Goal: Find specific page/section: Find specific page/section

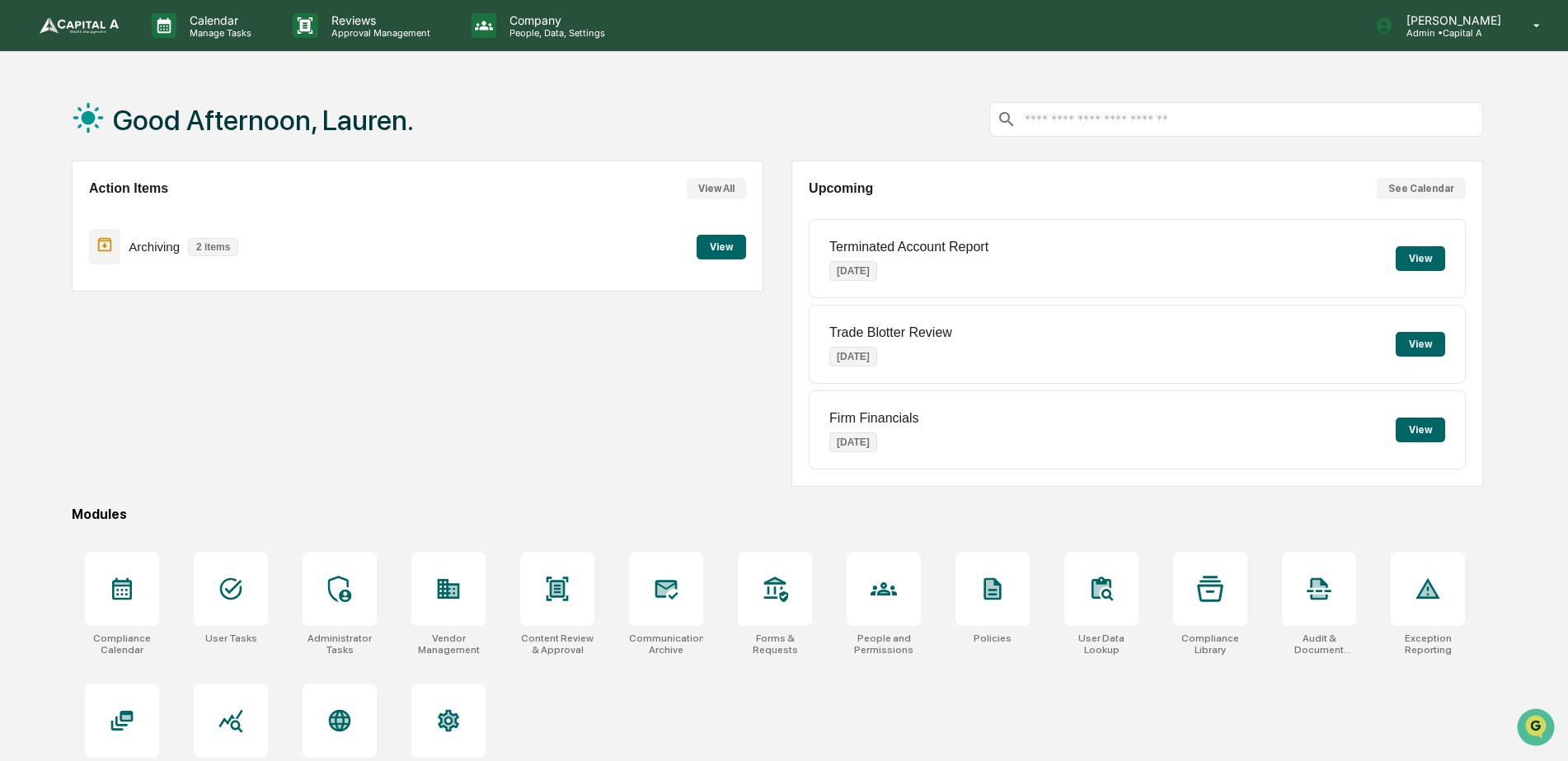
click at [722, 253] on button "View" at bounding box center [721, 247] width 50 height 24
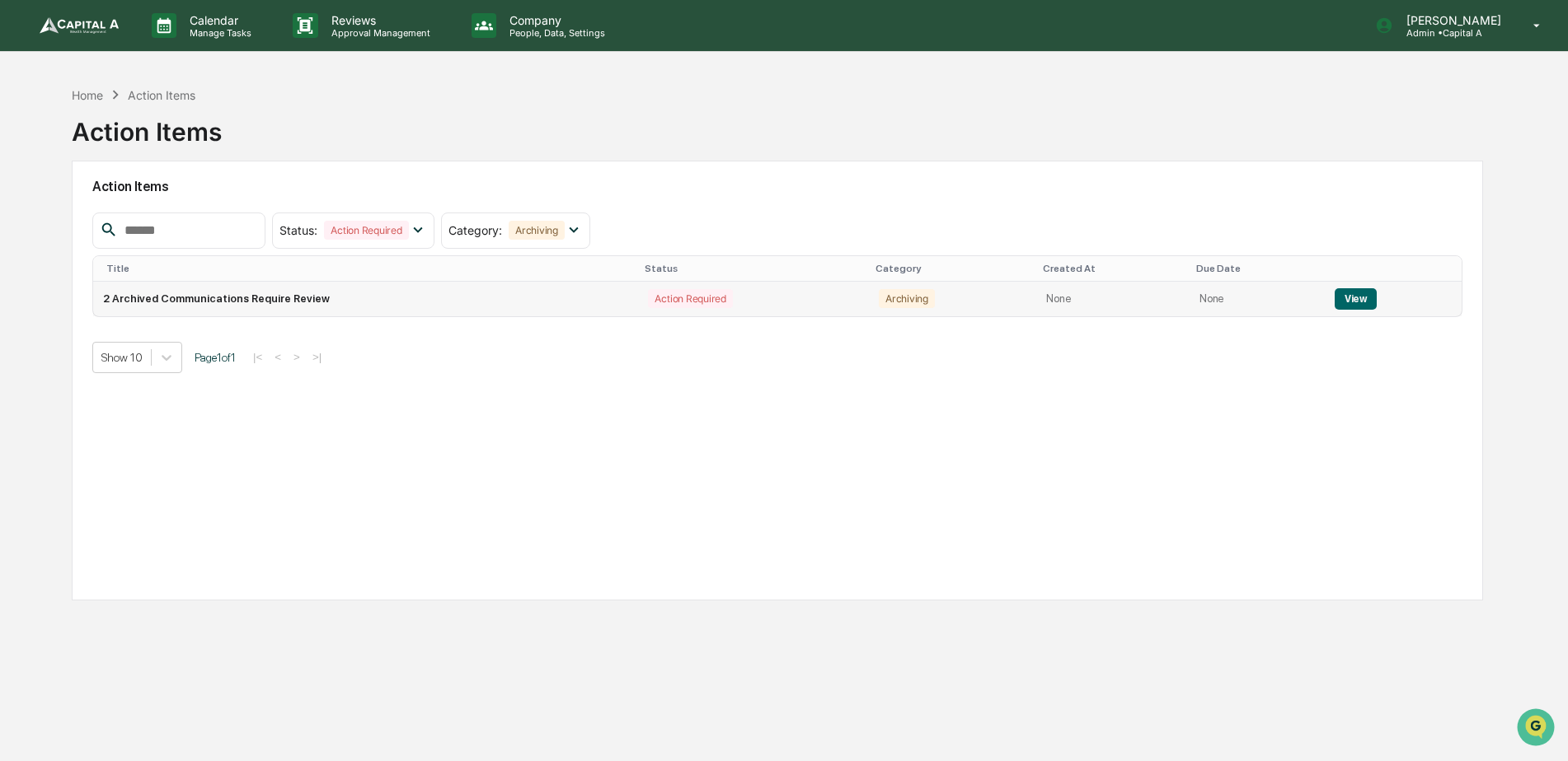
click at [1358, 303] on button "View" at bounding box center [1356, 298] width 42 height 21
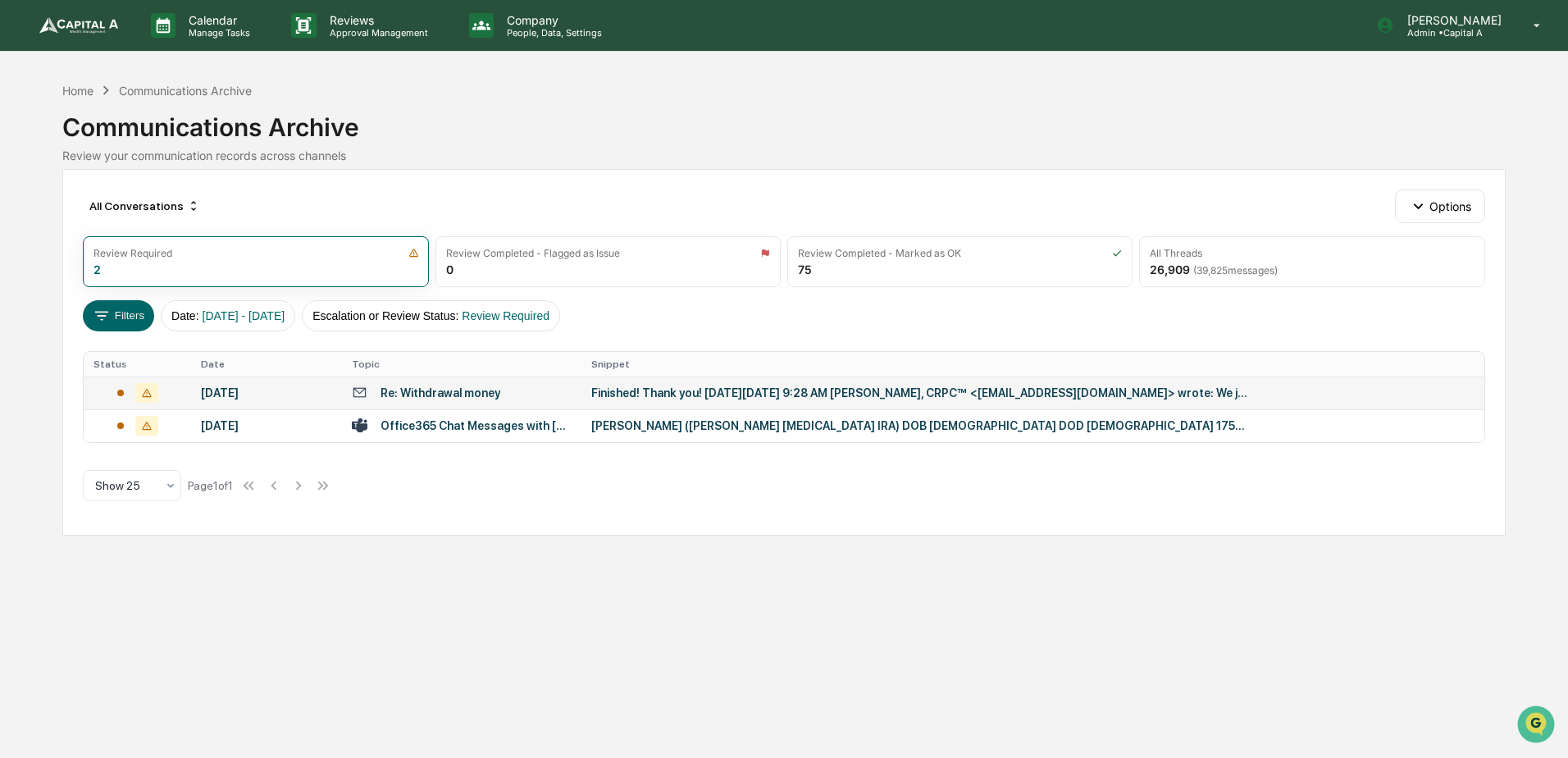
click at [464, 397] on div "Re: Withdrawal money" at bounding box center [441, 394] width 119 height 13
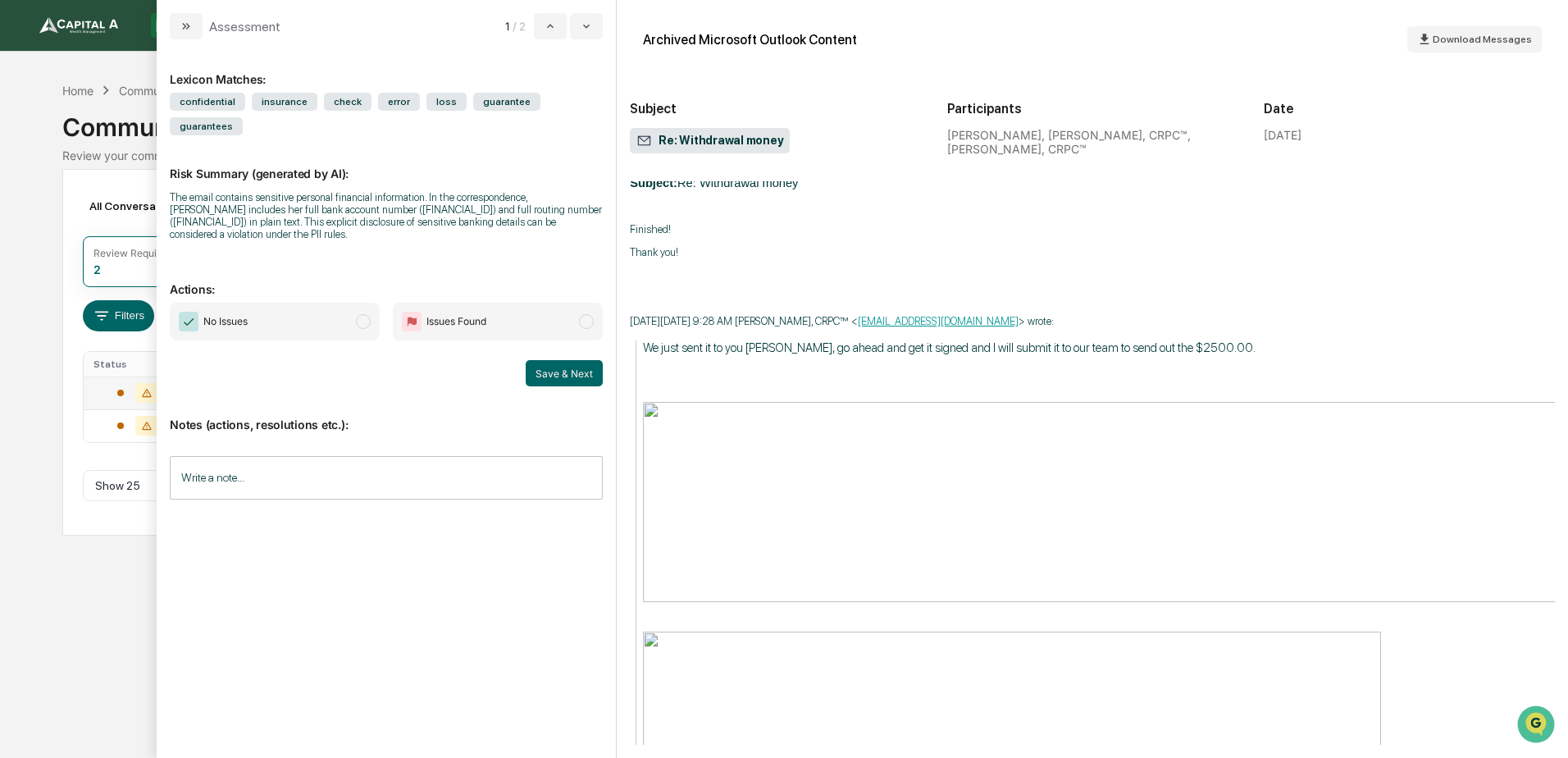
scroll to position [1313, 0]
click at [371, 315] on span "modal" at bounding box center [363, 322] width 15 height 15
click at [560, 360] on button "Save & Next" at bounding box center [564, 373] width 77 height 26
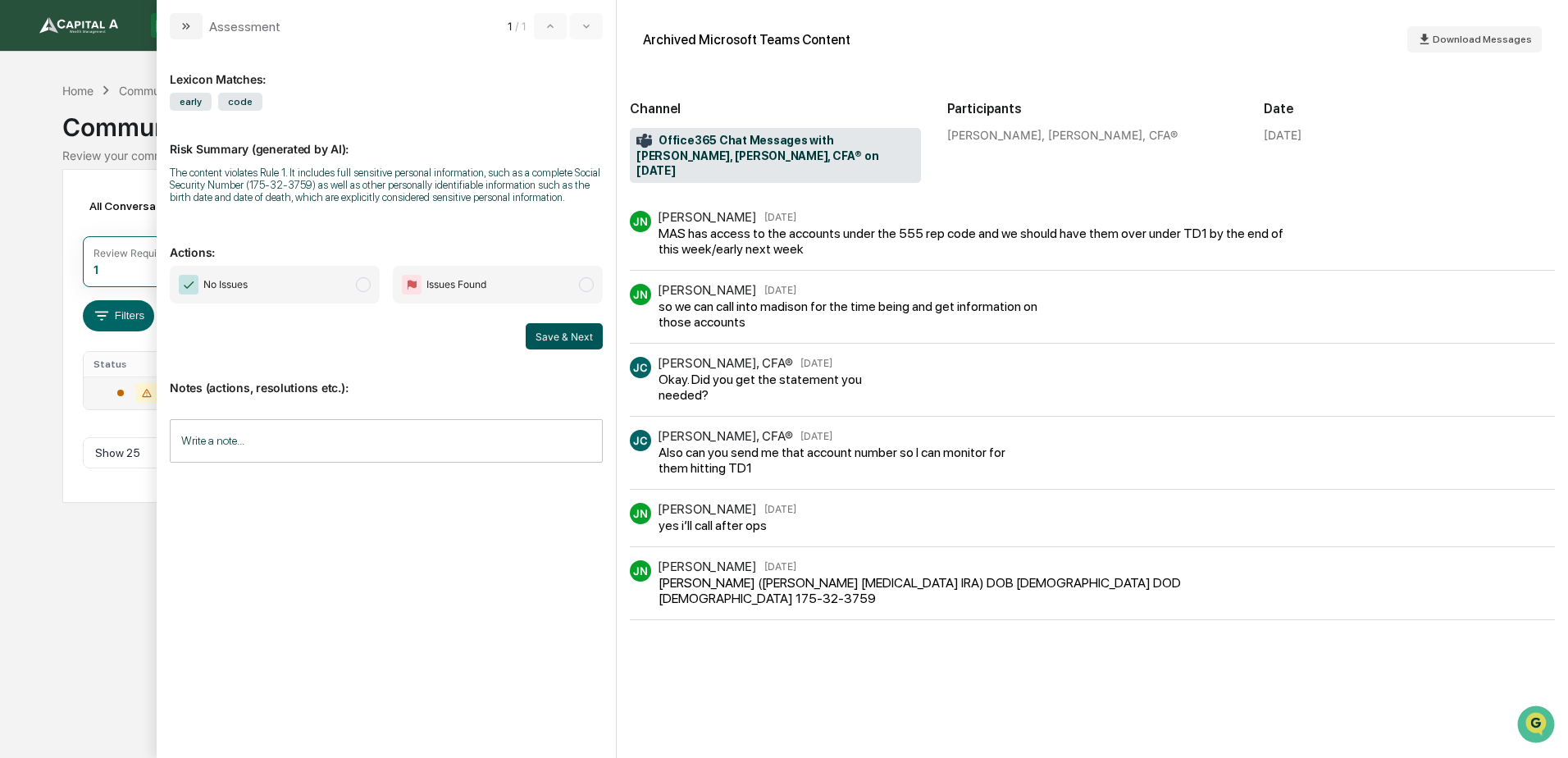
click at [574, 342] on button "Save & Next" at bounding box center [564, 336] width 77 height 26
click at [571, 337] on button "Save & Next" at bounding box center [564, 336] width 77 height 26
click at [351, 290] on span "No Issues" at bounding box center [275, 284] width 210 height 38
click at [538, 341] on button "Save & Next" at bounding box center [564, 336] width 77 height 26
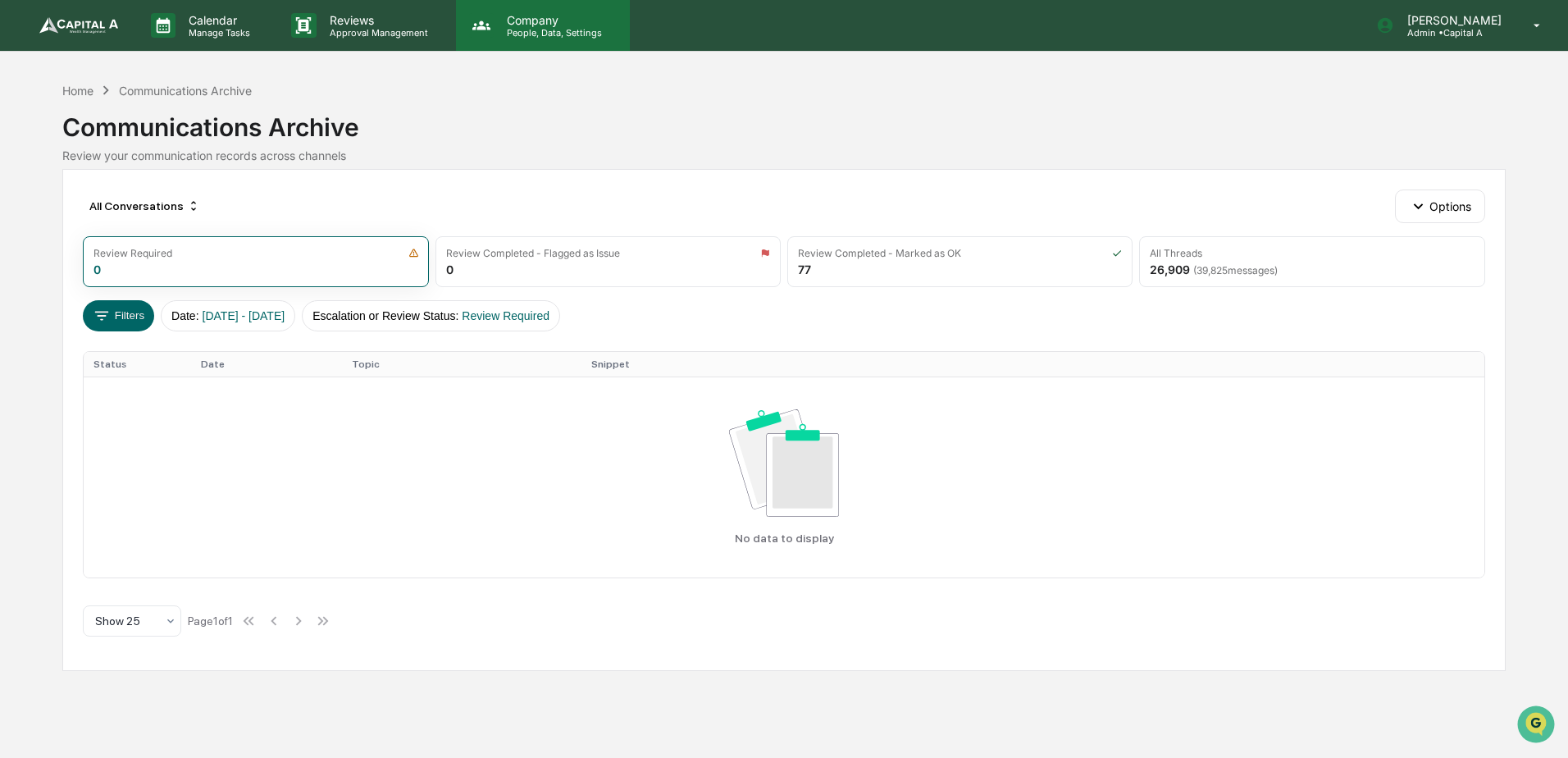
click at [534, 21] on p "Company" at bounding box center [552, 20] width 117 height 14
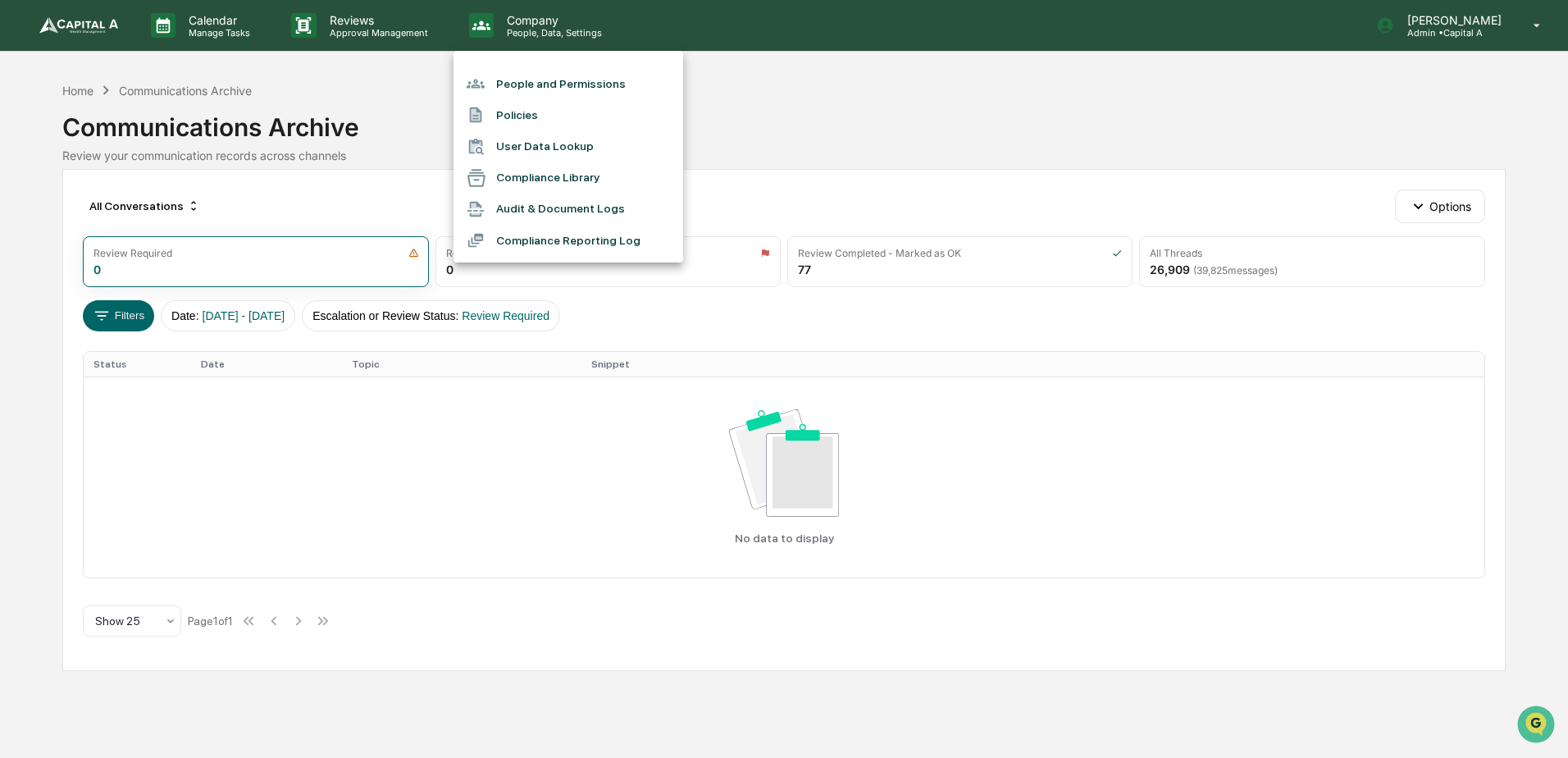
click at [92, 28] on div at bounding box center [784, 379] width 1568 height 758
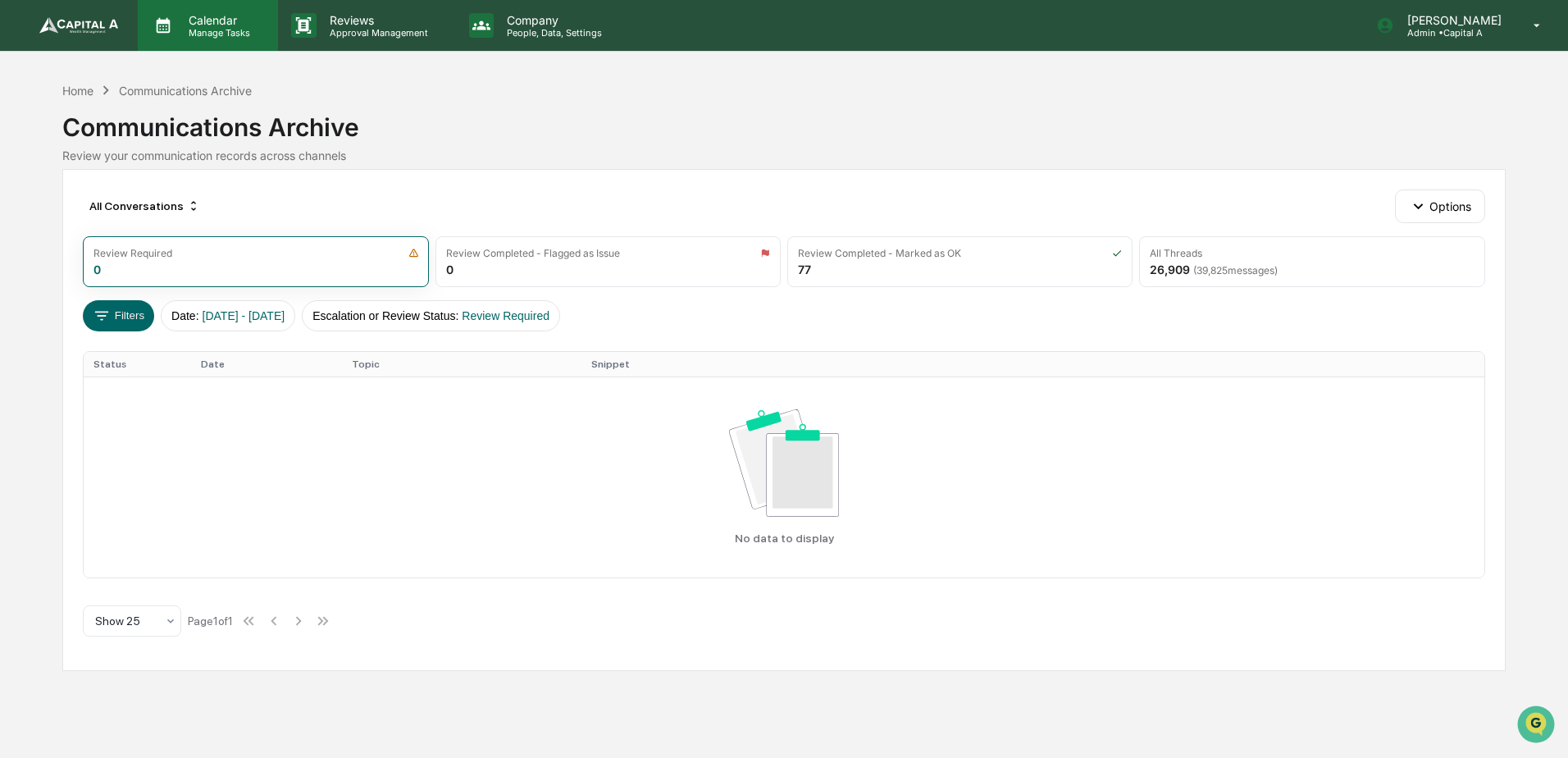
click at [231, 40] on div "Calendar Manage Tasks" at bounding box center [208, 25] width 140 height 50
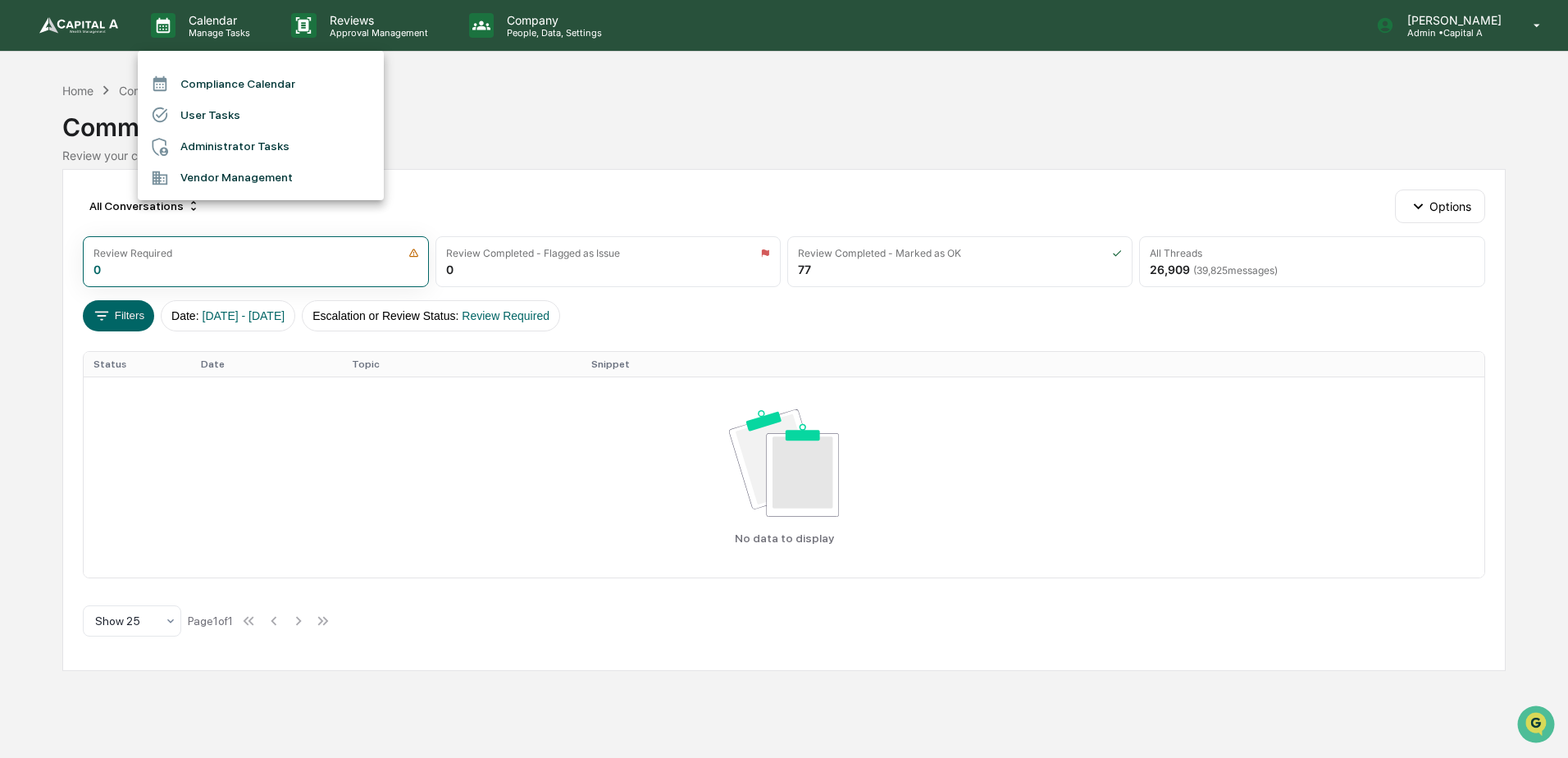
click at [220, 73] on li "Compliance Calendar" at bounding box center [261, 83] width 246 height 31
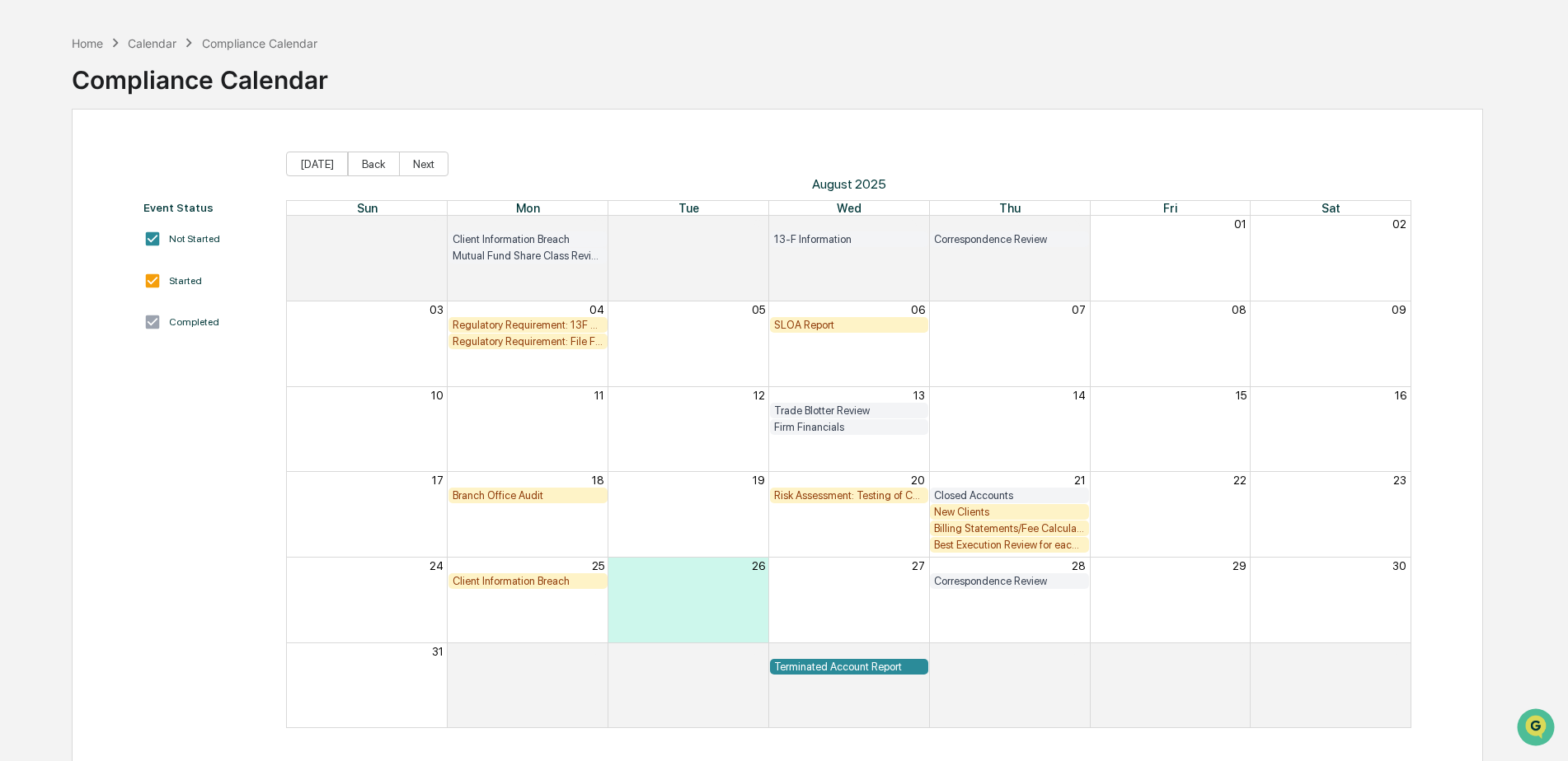
scroll to position [79, 0]
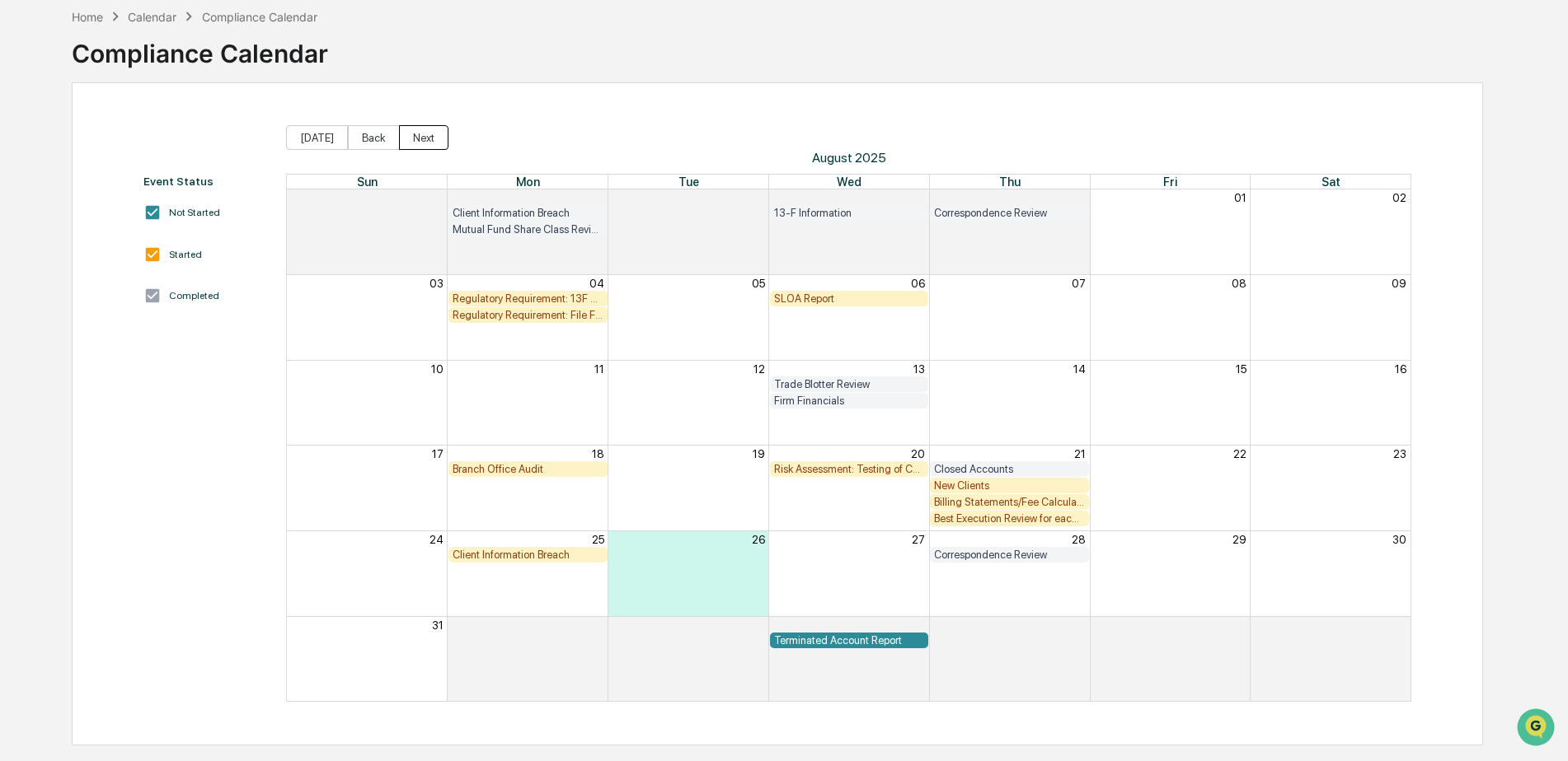
click at [422, 139] on button "Next" at bounding box center [423, 137] width 50 height 24
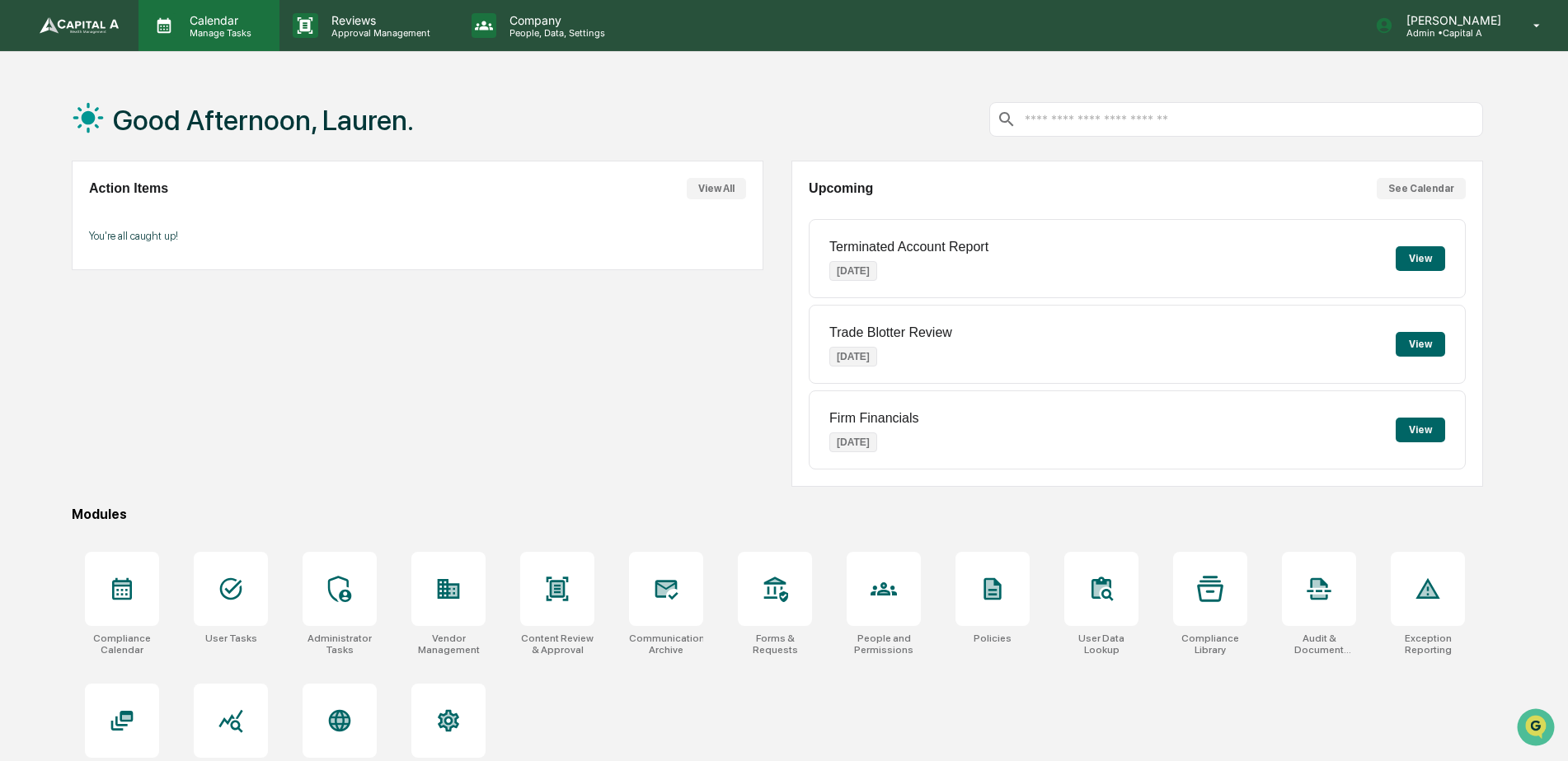
click at [212, 34] on p "Manage Tasks" at bounding box center [218, 33] width 84 height 12
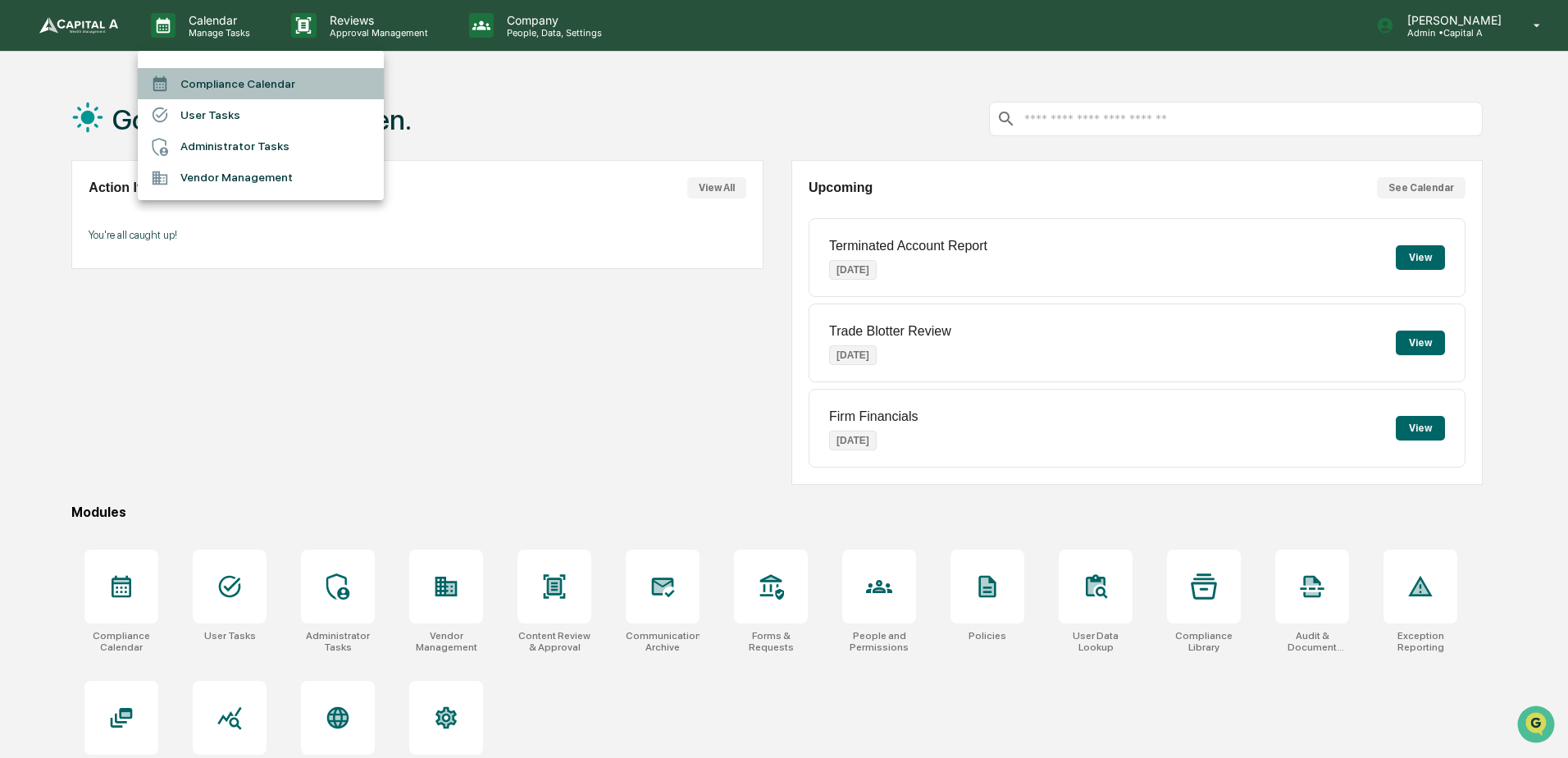
click at [219, 85] on li "Compliance Calendar" at bounding box center [261, 83] width 246 height 31
